Goal: Transaction & Acquisition: Purchase product/service

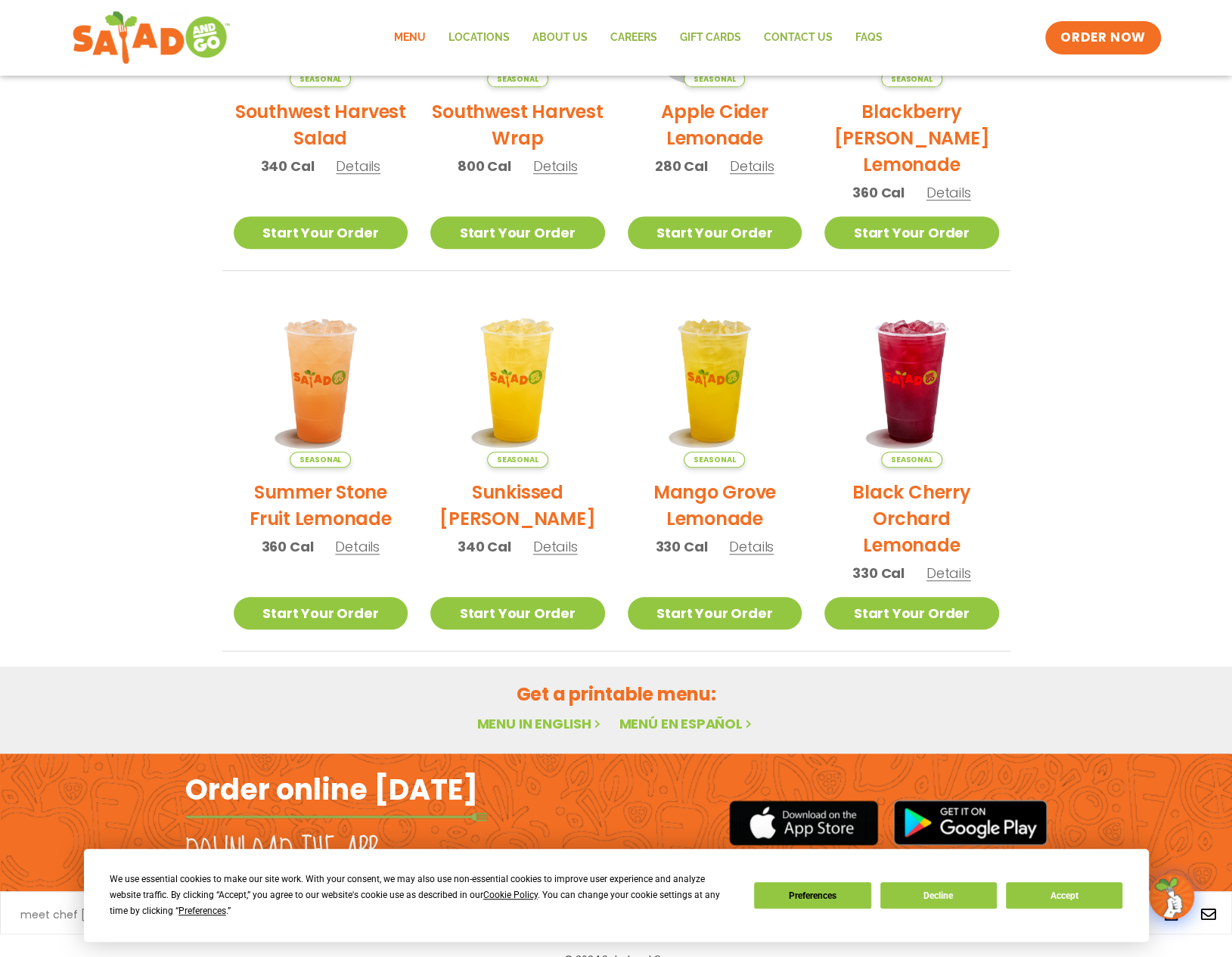
scroll to position [541, 0]
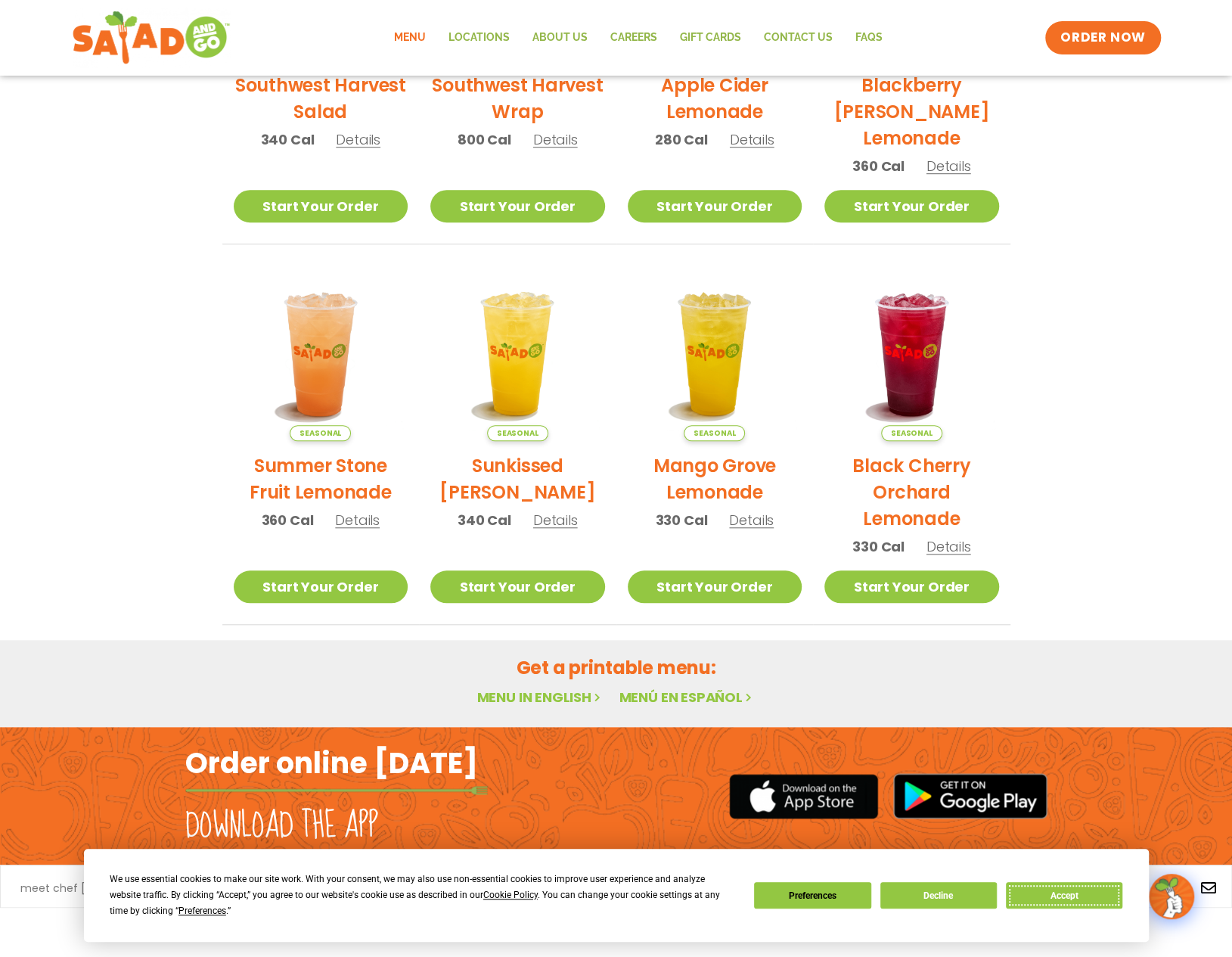
click at [1060, 895] on button "Accept" at bounding box center [1064, 895] width 116 height 27
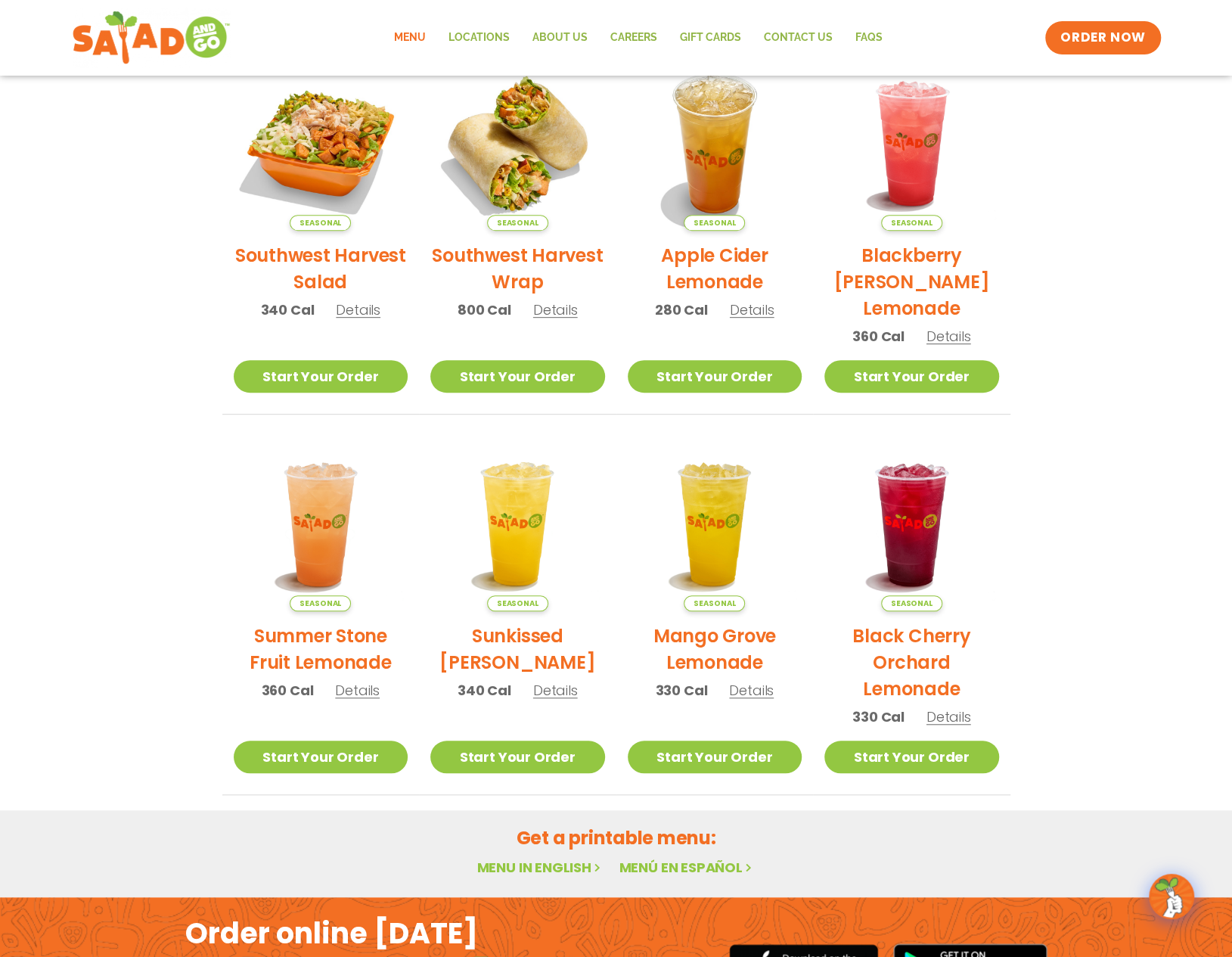
scroll to position [0, 0]
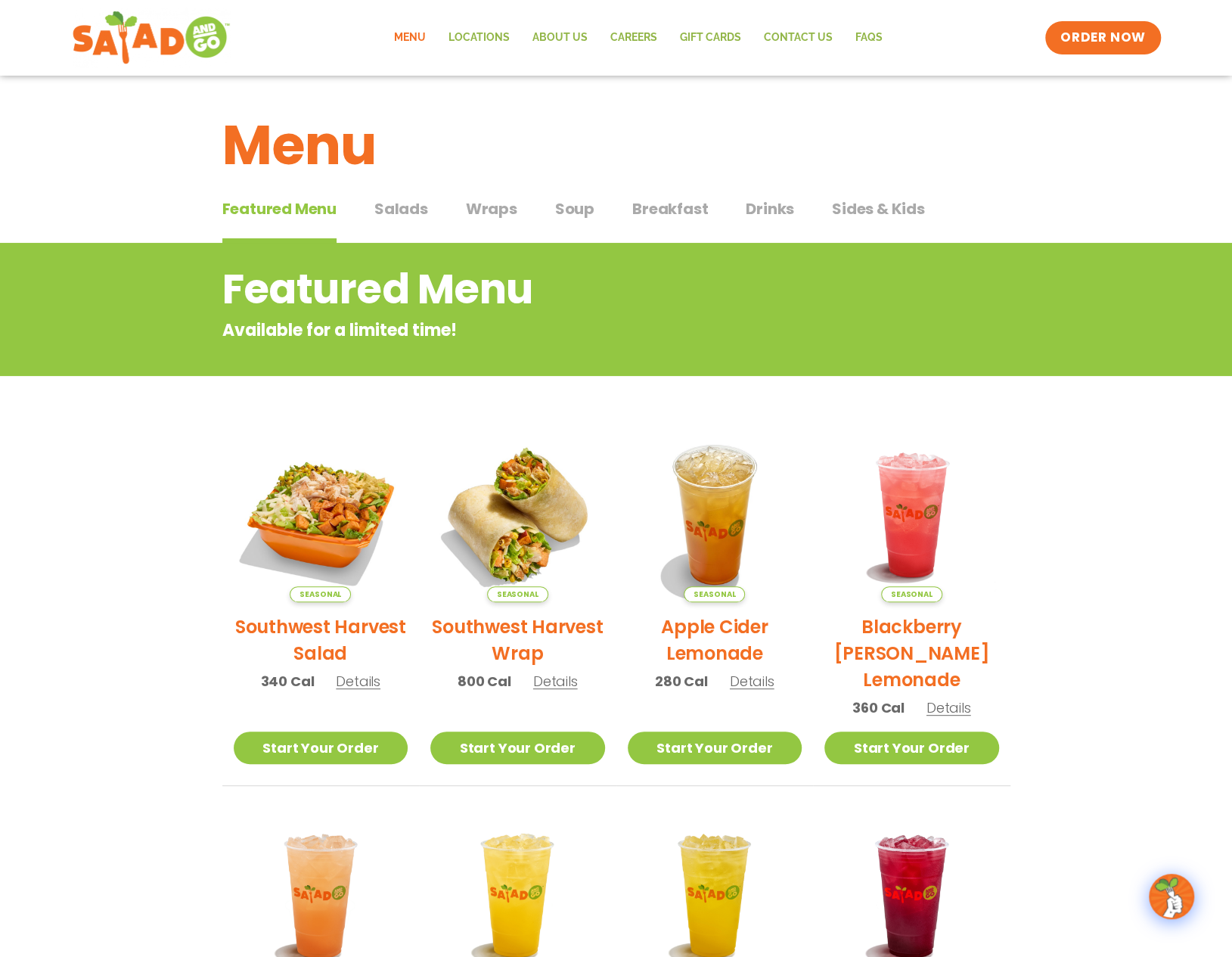
click at [386, 204] on span "Salads" at bounding box center [401, 209] width 54 height 23
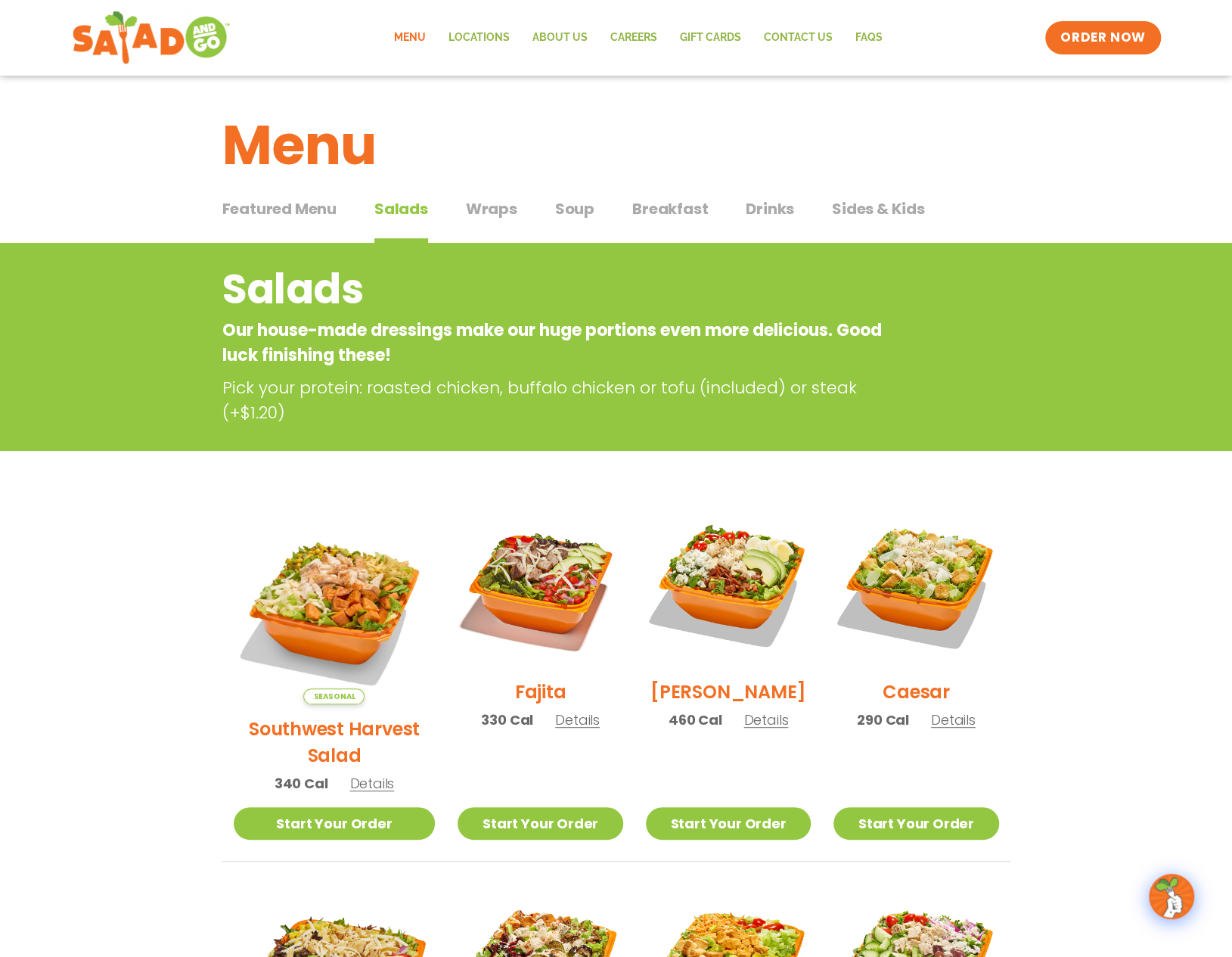
click at [508, 202] on span "Wraps" at bounding box center [492, 209] width 51 height 23
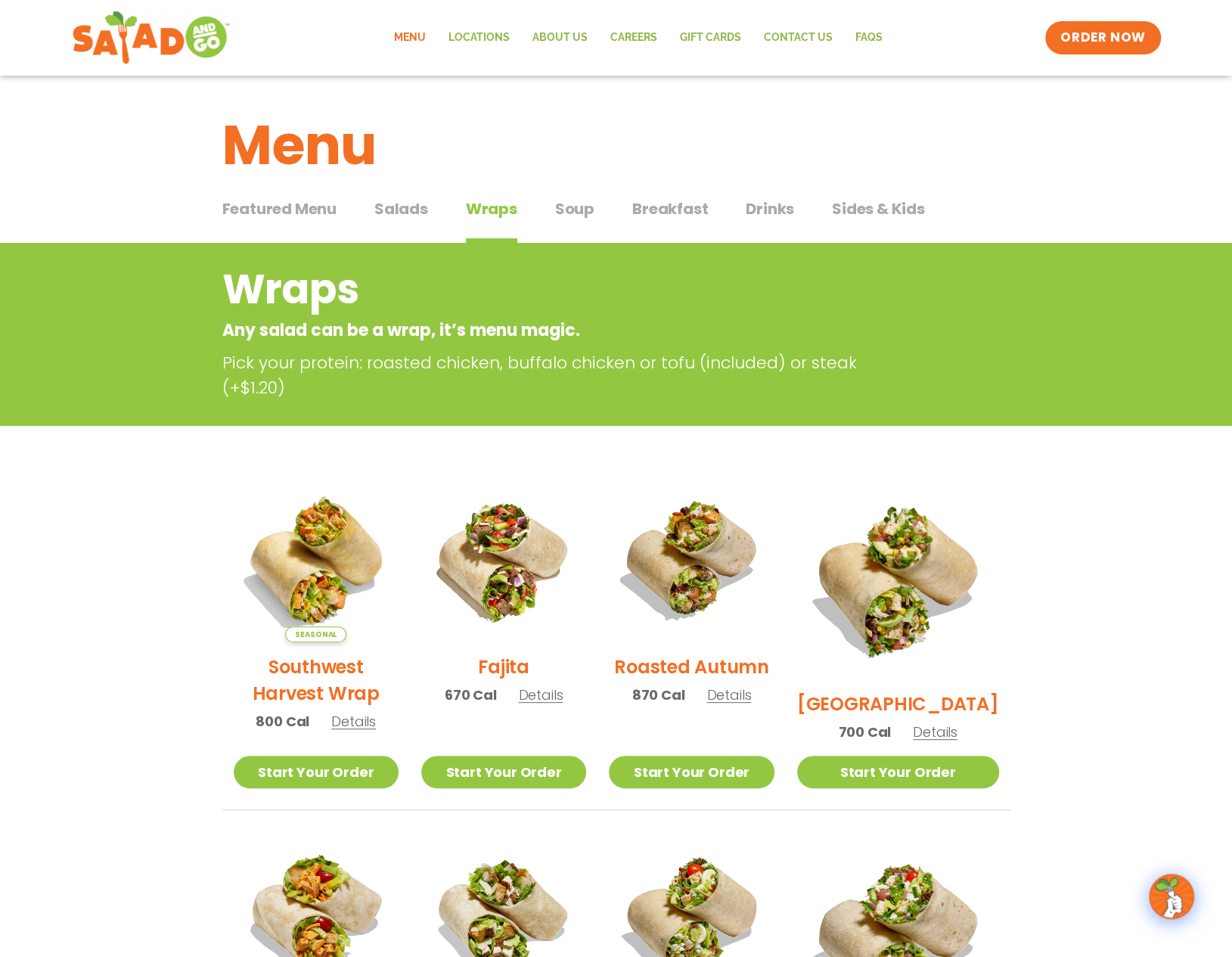
click at [738, 214] on div "Featured Menu Featured Menu Salads Salads Wraps Wraps Soup Soup Breakfast Break…" at bounding box center [616, 218] width 788 height 51
click at [778, 210] on span "Drinks" at bounding box center [769, 209] width 49 height 23
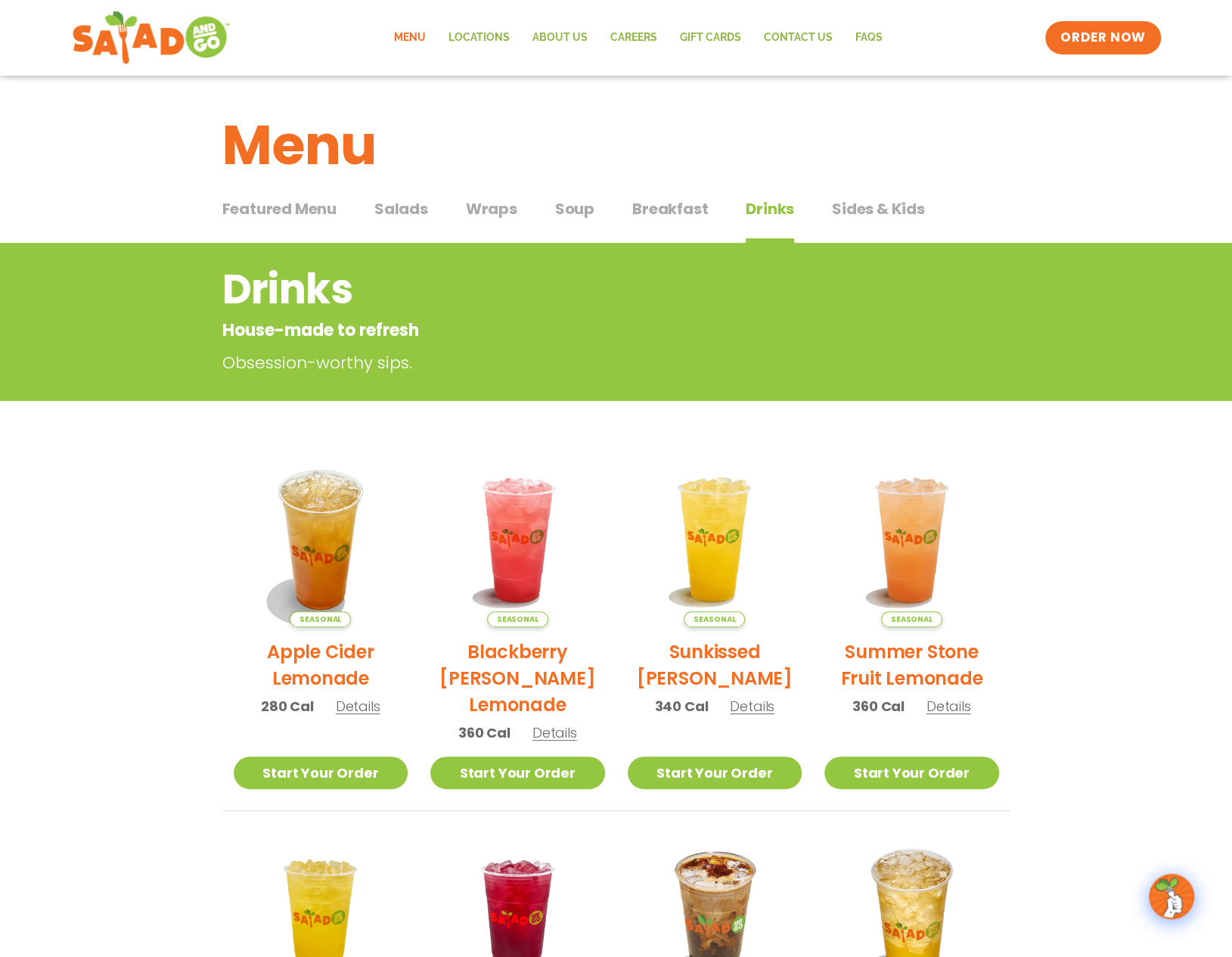
click at [573, 218] on span "Soup" at bounding box center [575, 209] width 39 height 23
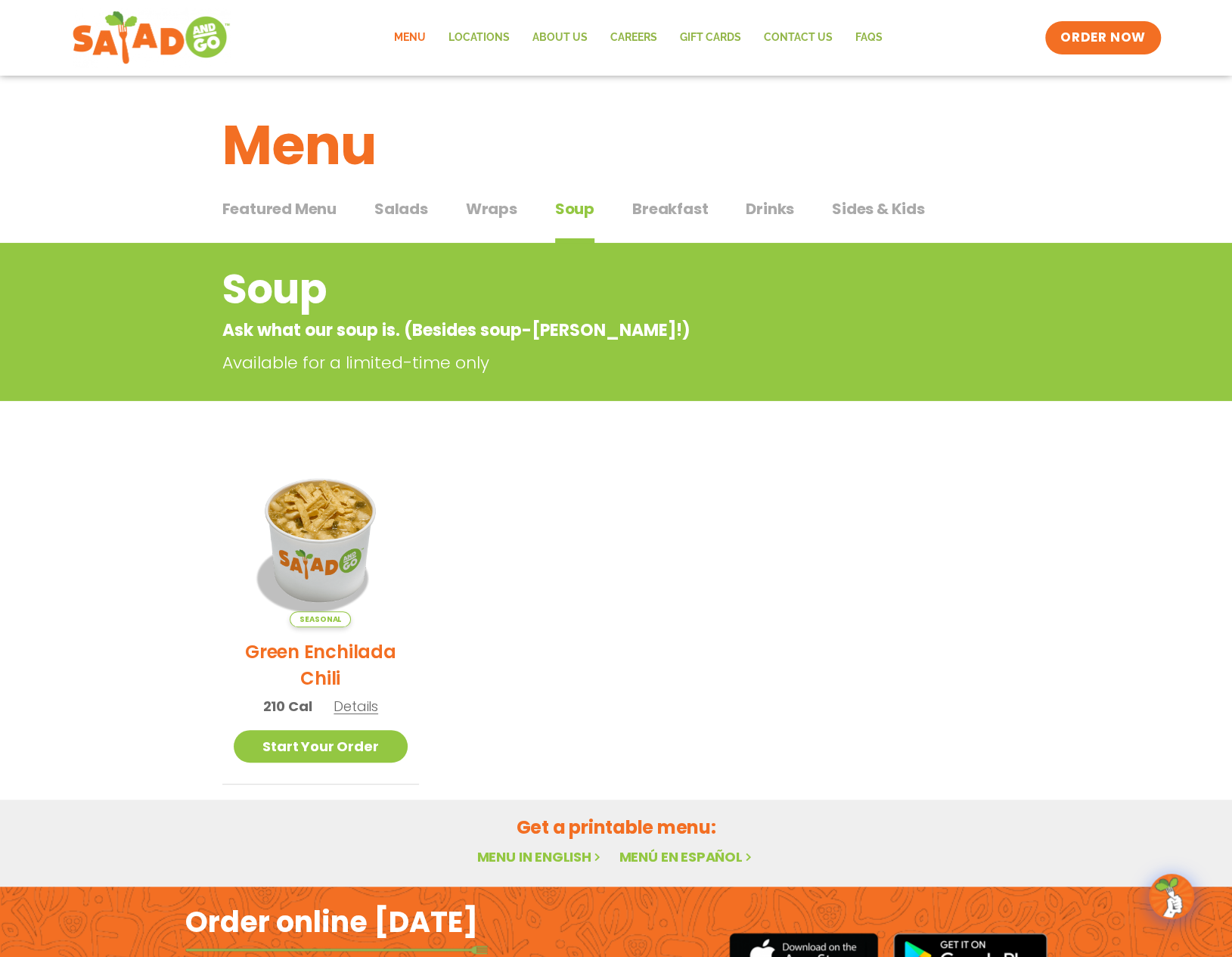
click at [469, 216] on span "Wraps" at bounding box center [492, 209] width 51 height 23
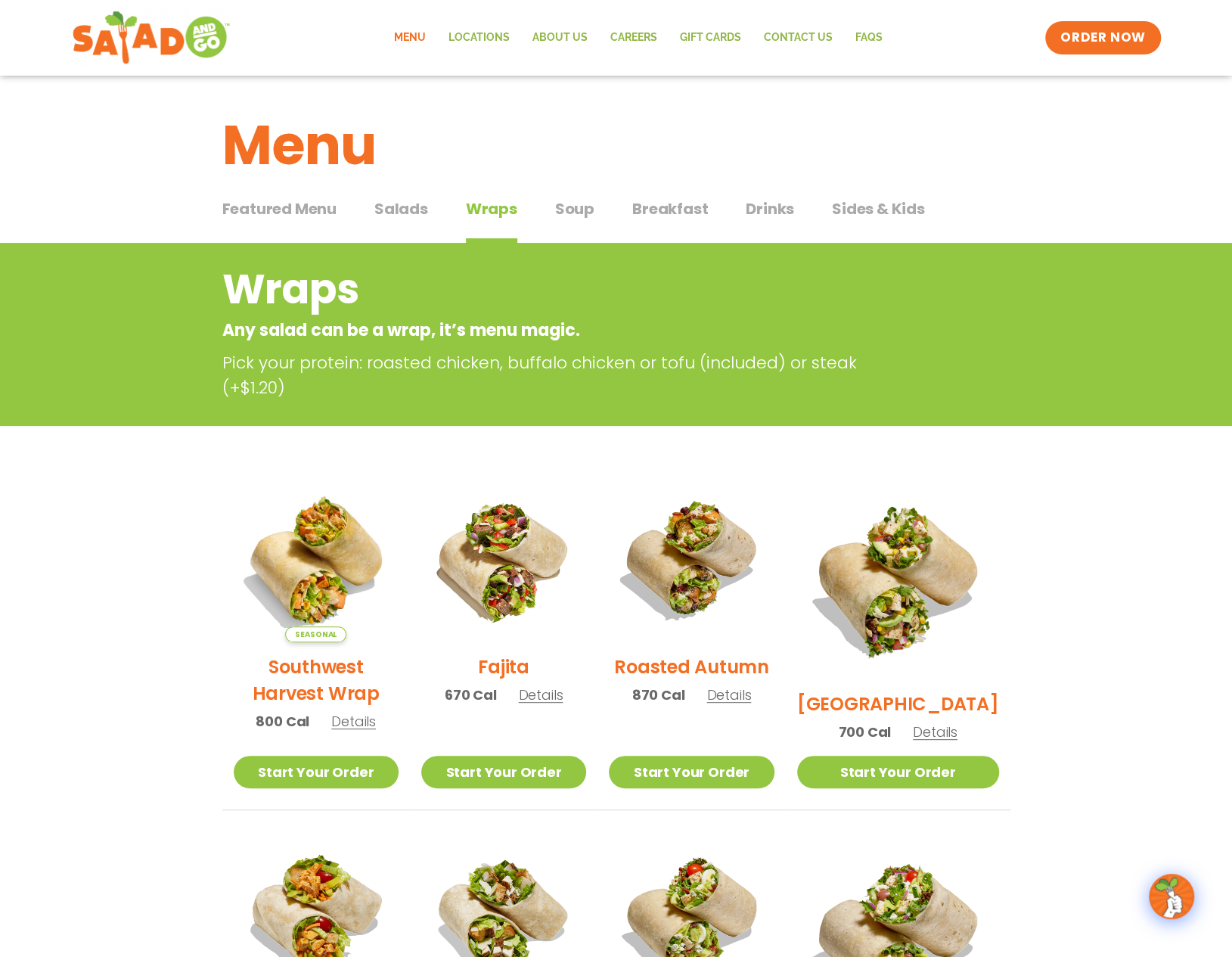
click at [409, 210] on span "Salads" at bounding box center [401, 209] width 54 height 23
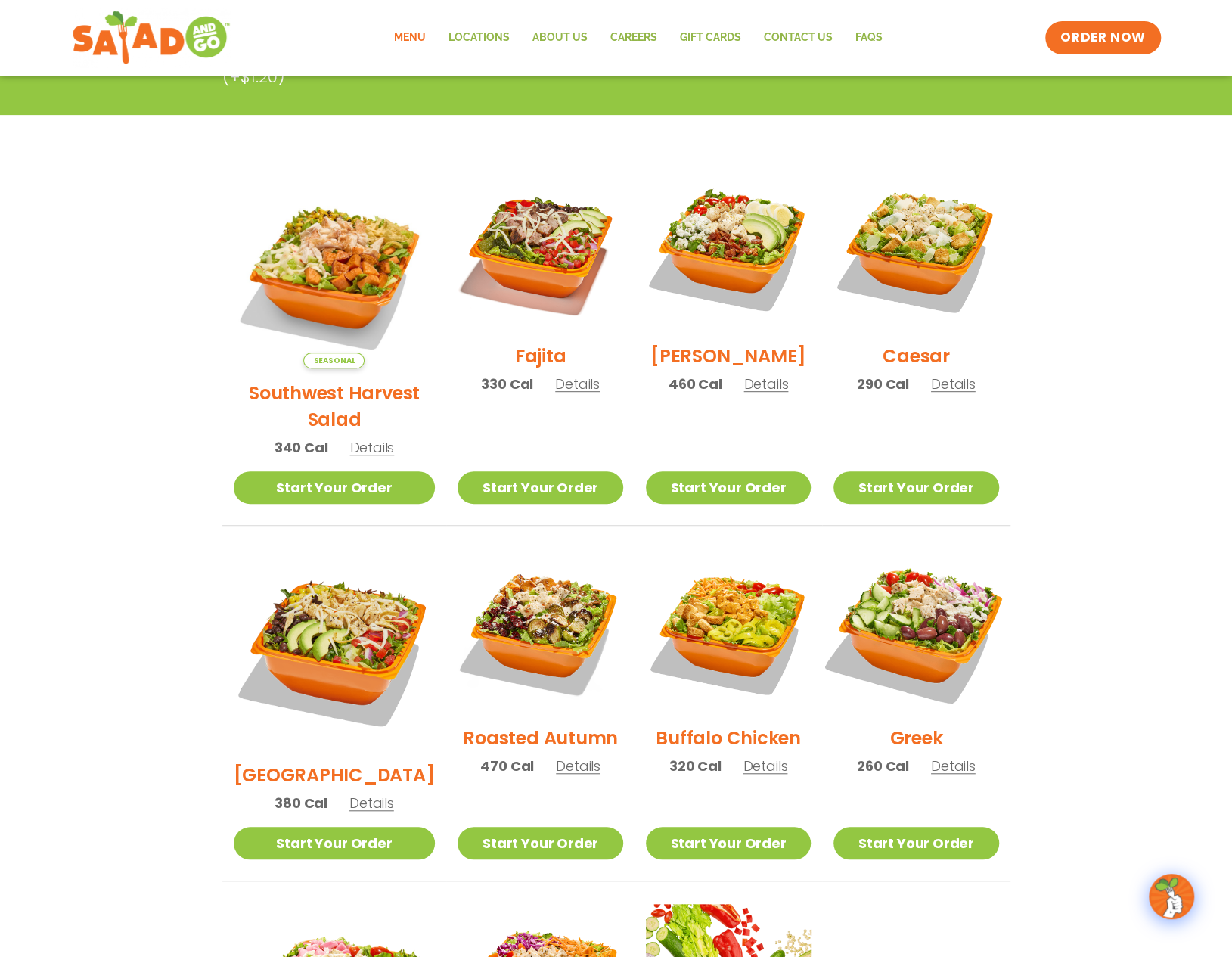
scroll to position [454, 0]
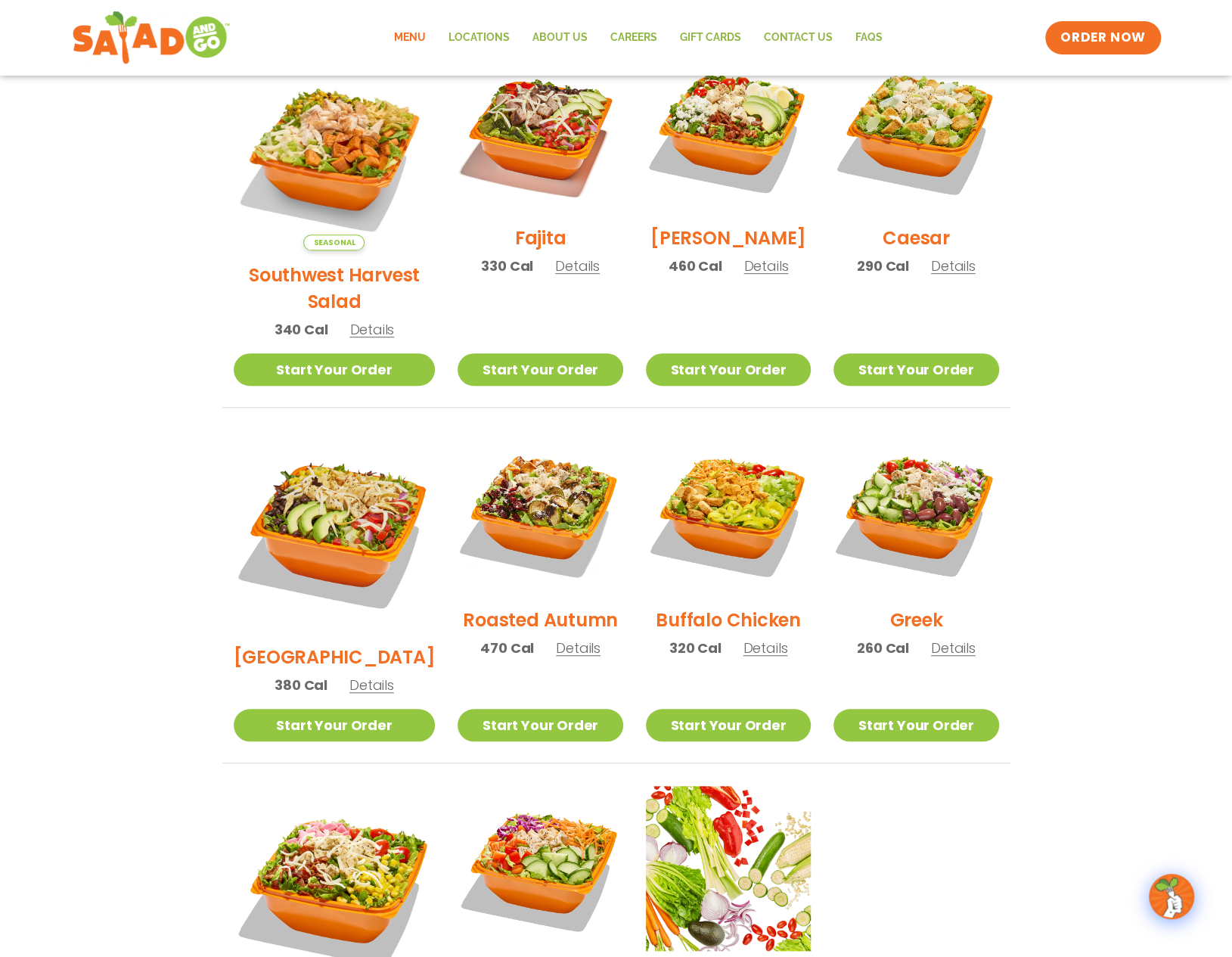
click at [926, 518] on img at bounding box center [916, 512] width 165 height 165
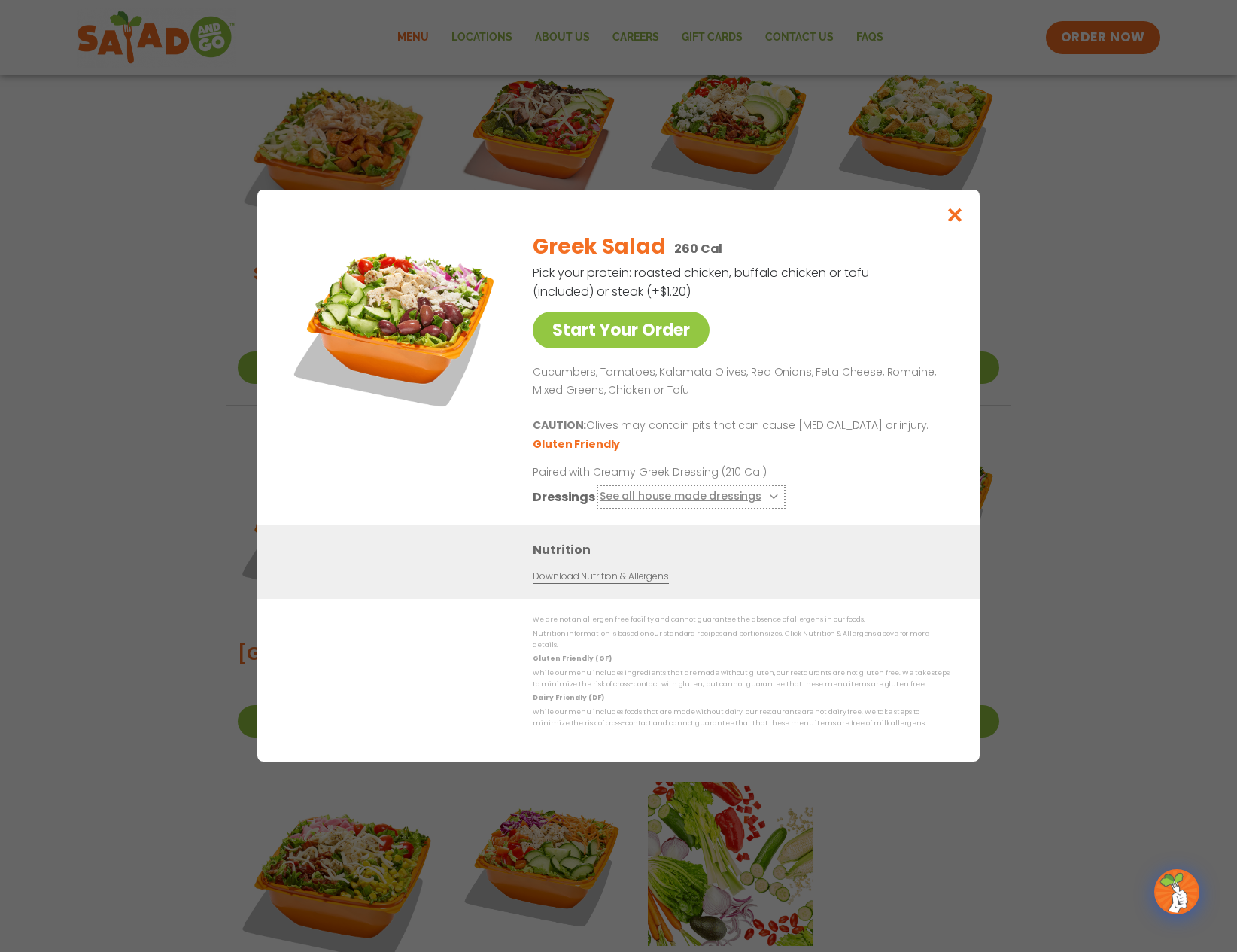
click at [714, 506] on button "See all house made dressings" at bounding box center [691, 498] width 183 height 19
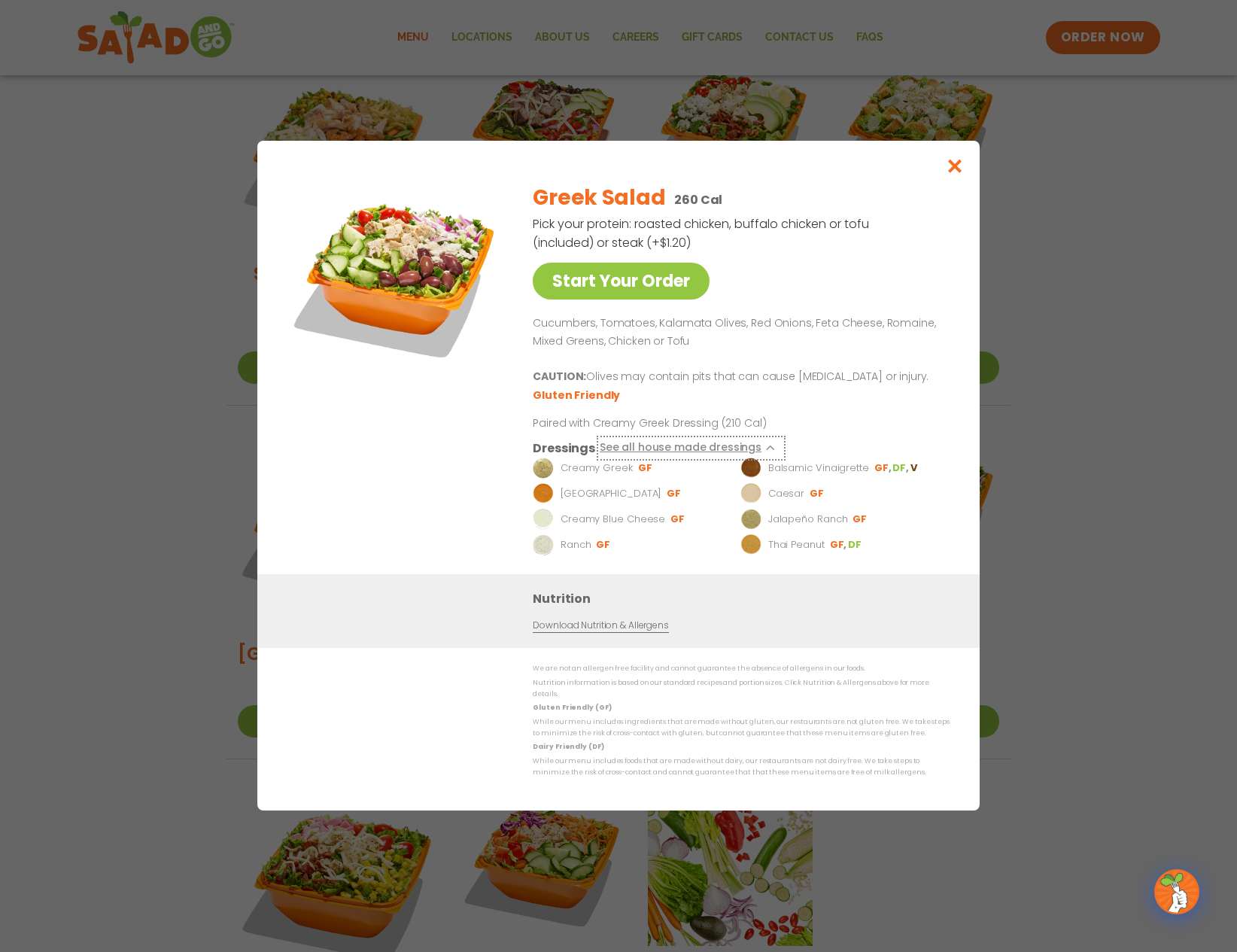
click at [710, 453] on button "See all house made dressings" at bounding box center [691, 449] width 183 height 19
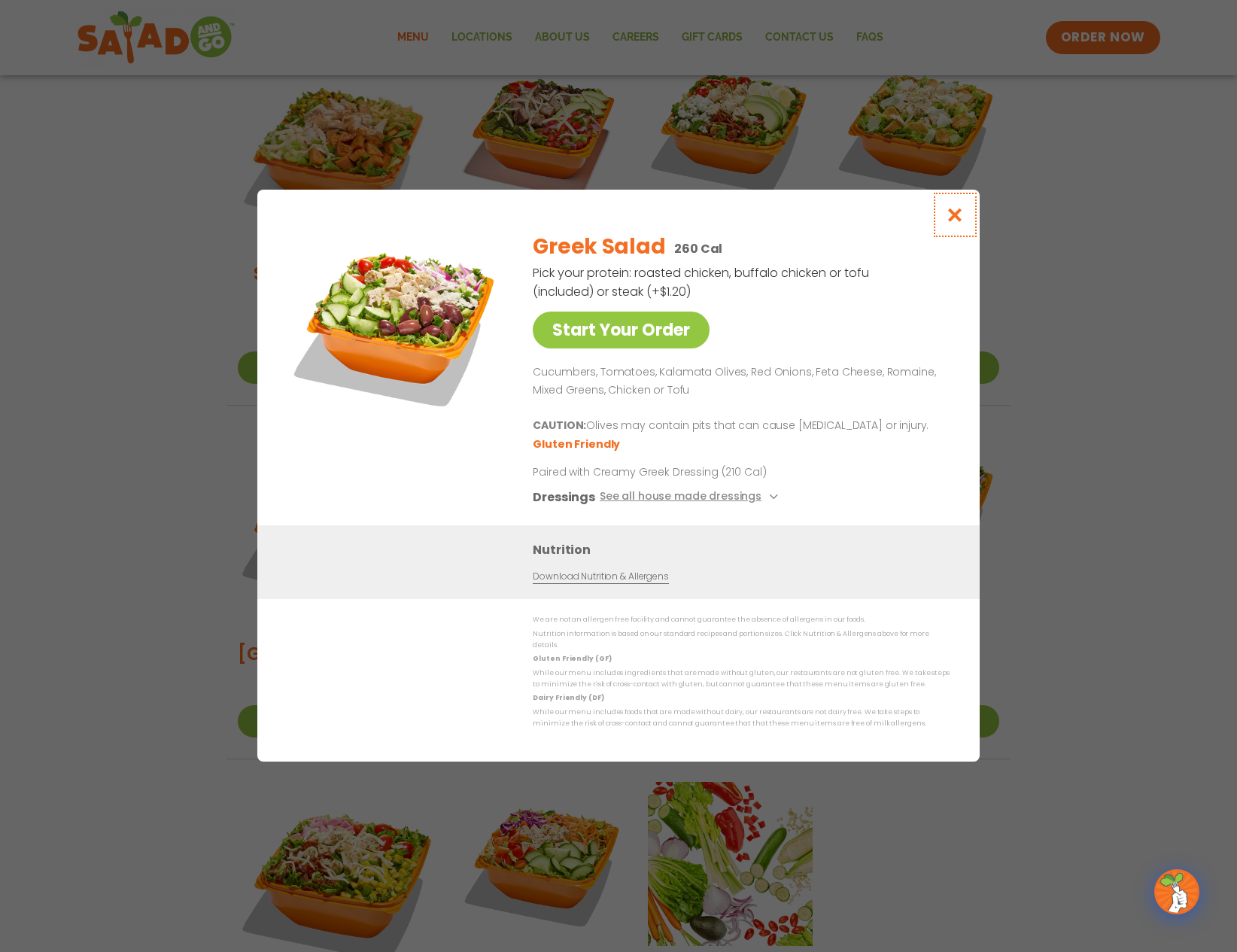
click at [955, 221] on icon "Close modal" at bounding box center [955, 214] width 19 height 16
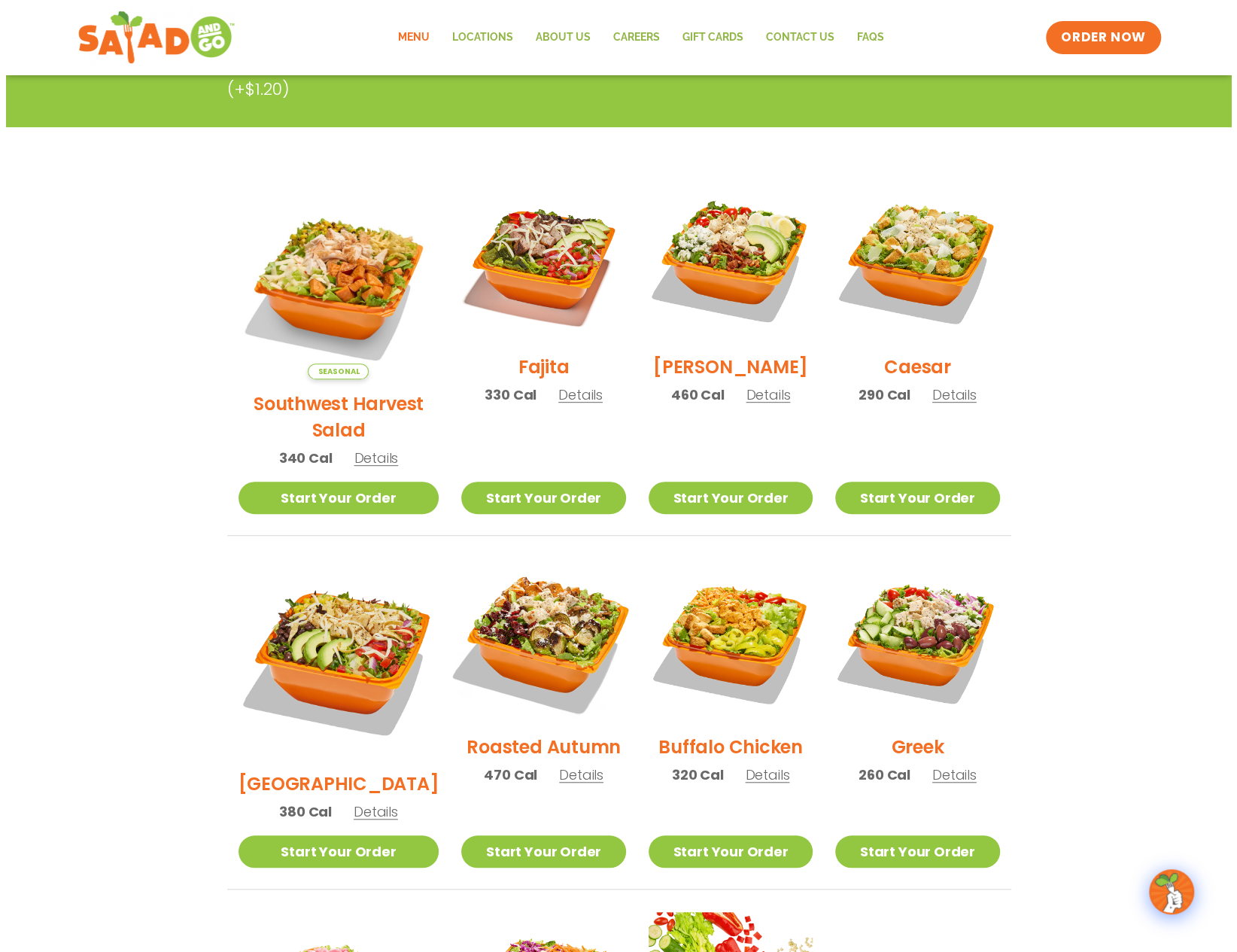
scroll to position [301, 0]
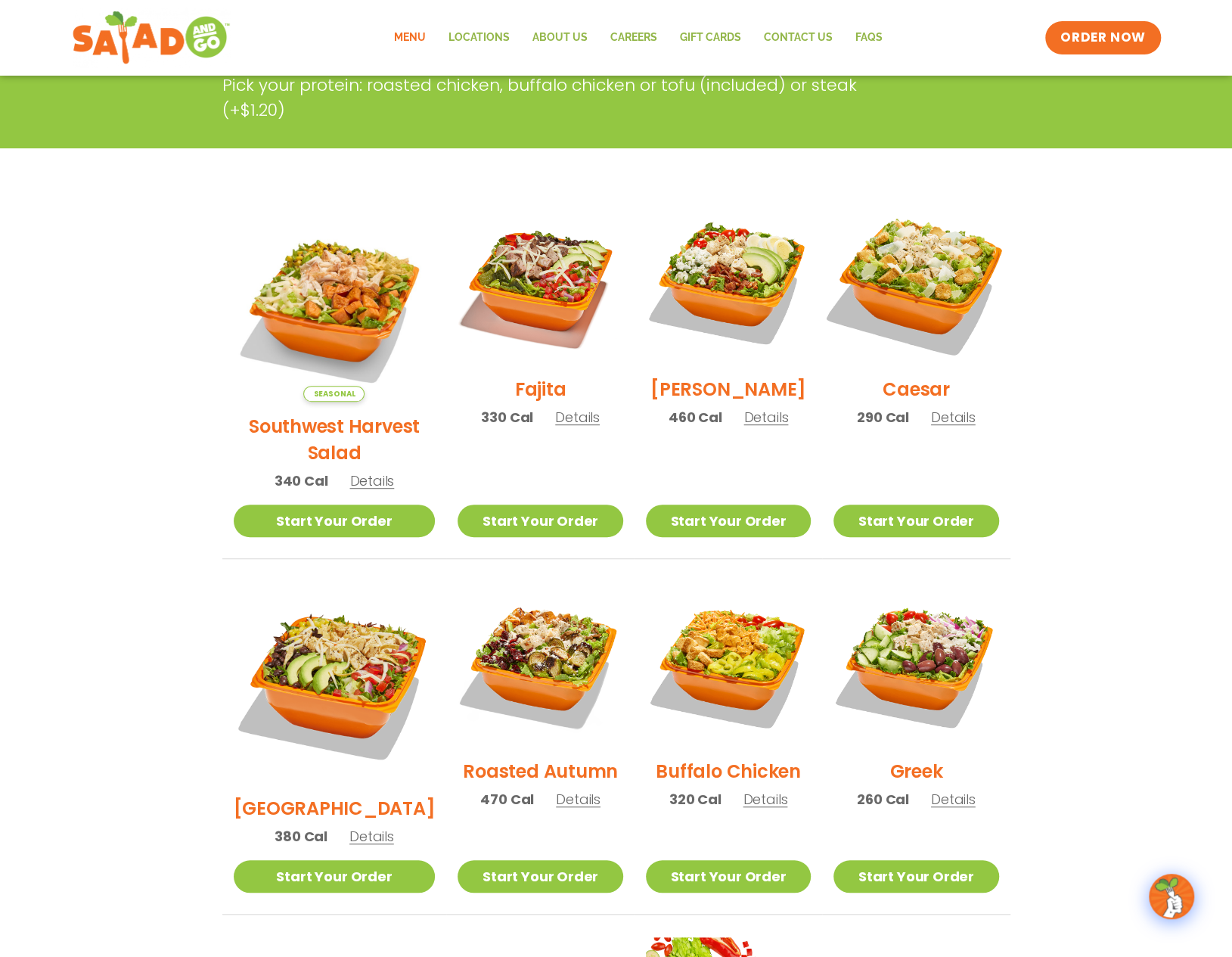
click at [934, 310] on img at bounding box center [916, 282] width 193 height 193
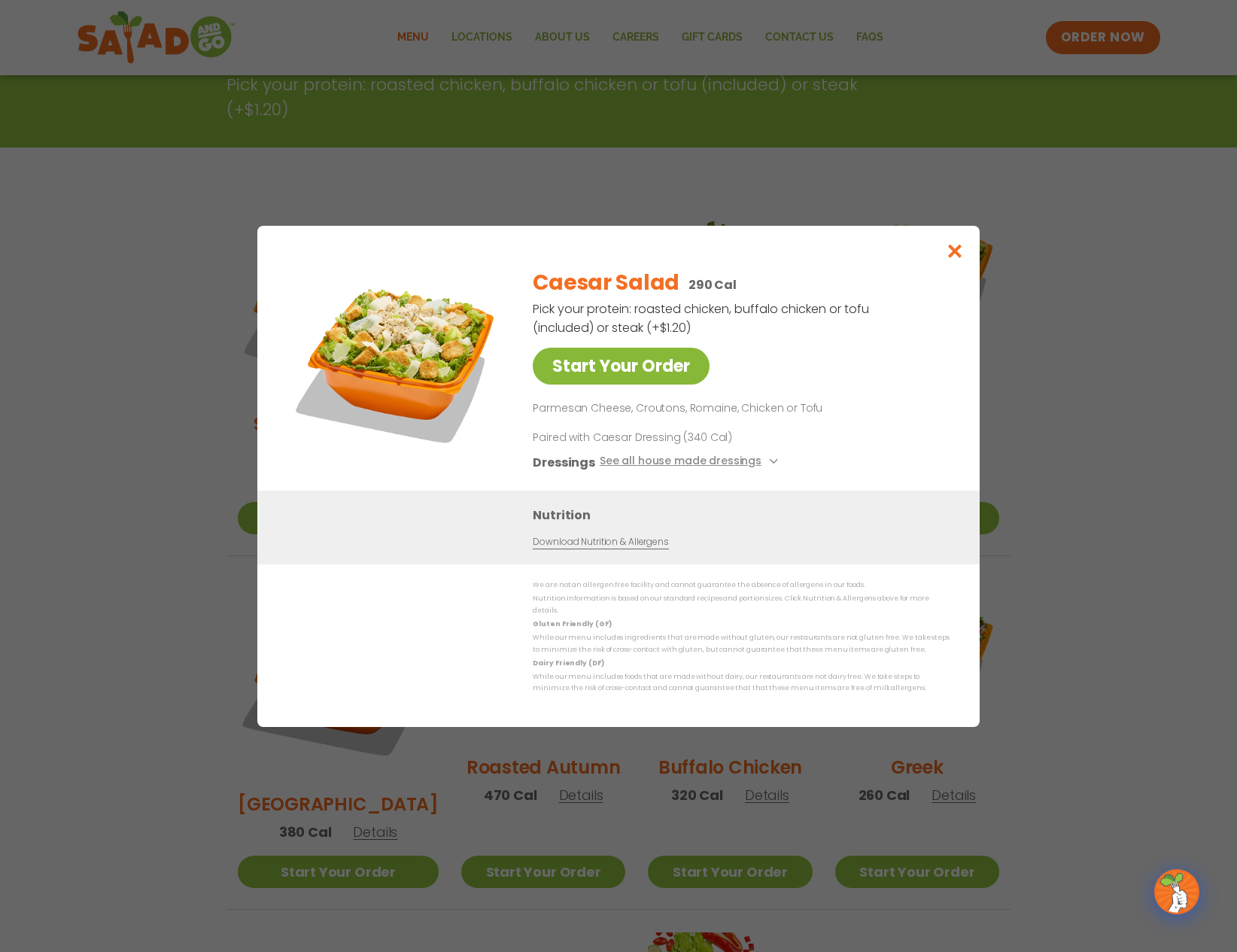
click at [623, 379] on link "Start Your Order" at bounding box center [621, 366] width 177 height 37
